Goal: Task Accomplishment & Management: Manage account settings

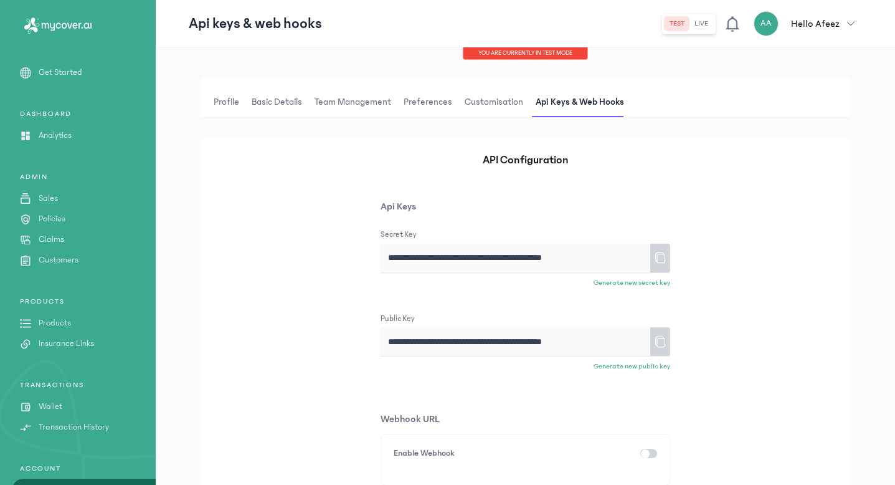
scroll to position [50, 0]
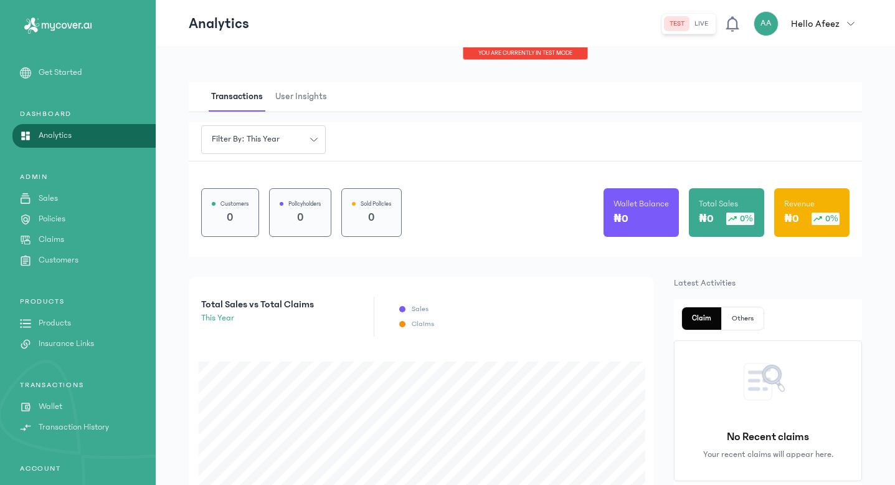
click at [848, 22] on span "button" at bounding box center [851, 23] width 22 height 7
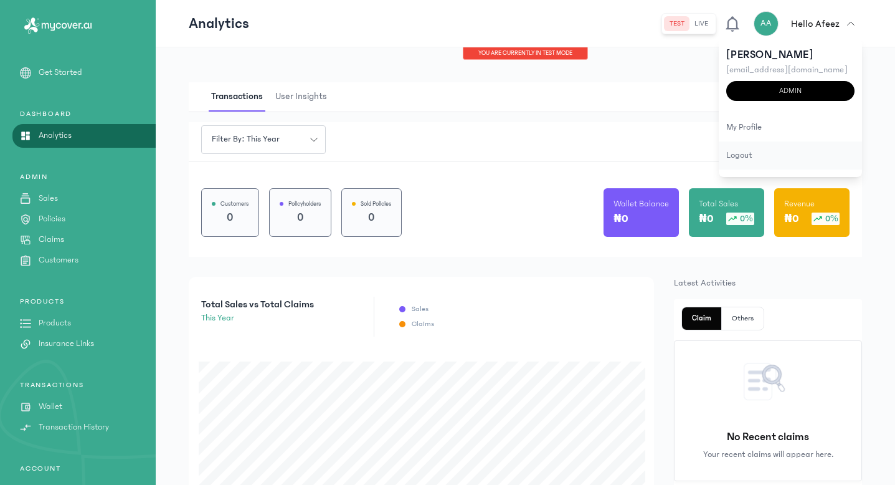
click at [743, 157] on div "logout" at bounding box center [790, 155] width 143 height 28
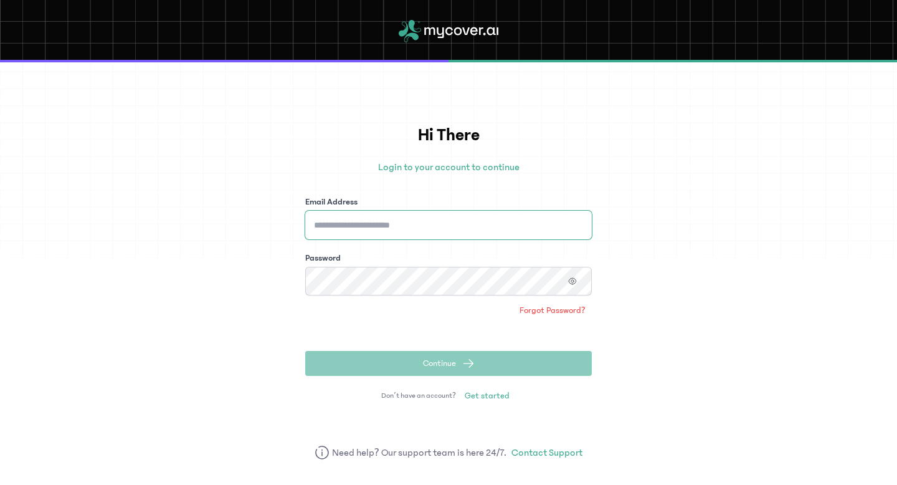
click at [388, 224] on input "Email Address" at bounding box center [448, 225] width 287 height 29
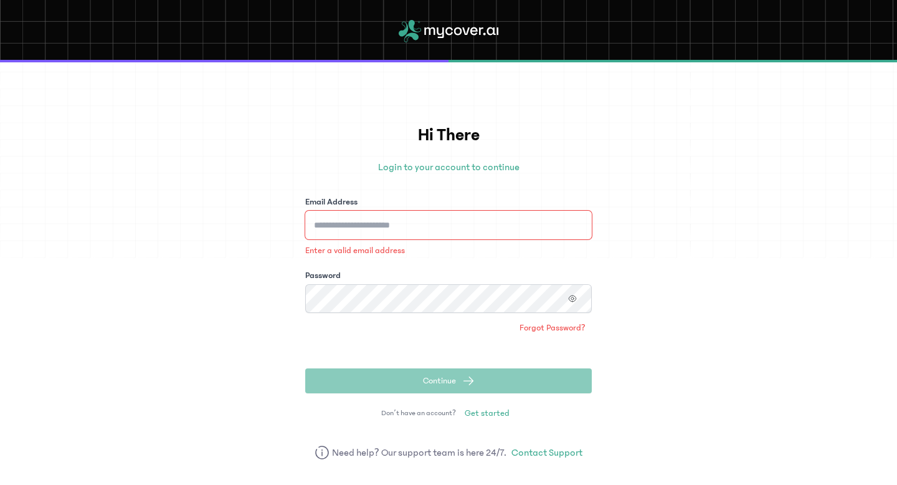
click at [383, 226] on input "Email Address" at bounding box center [448, 225] width 287 height 29
type input "**********"
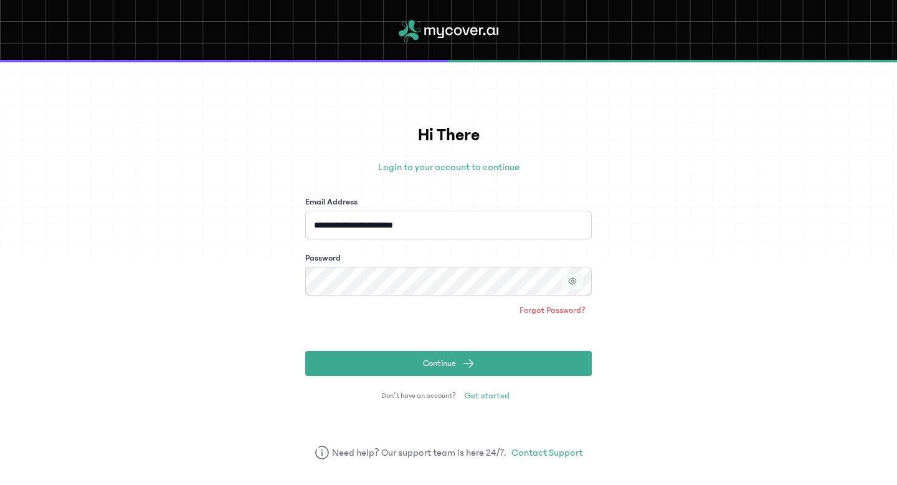
click at [573, 282] on icon "button" at bounding box center [572, 281] width 9 height 9
